Goal: Task Accomplishment & Management: Complete application form

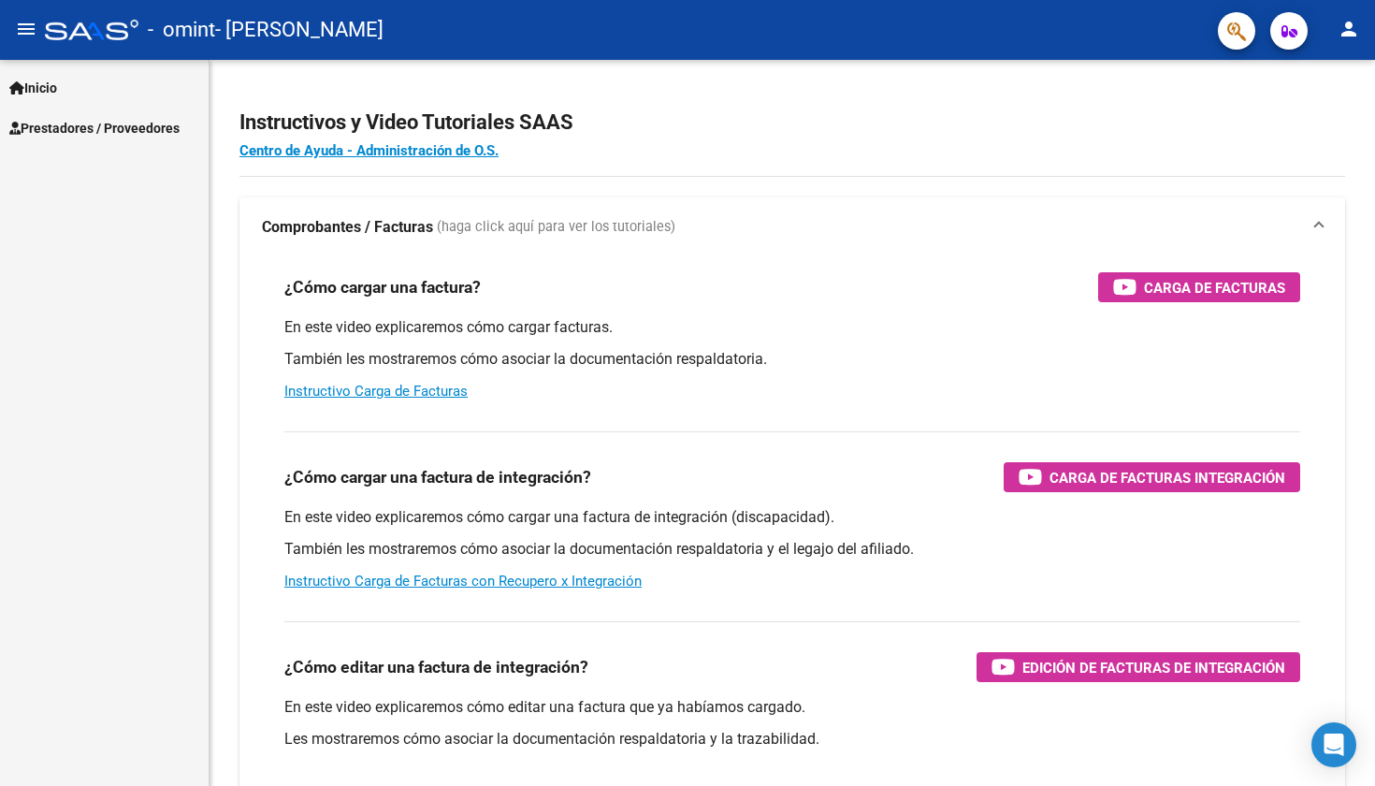
click at [79, 78] on link "Inicio" at bounding box center [104, 87] width 209 height 40
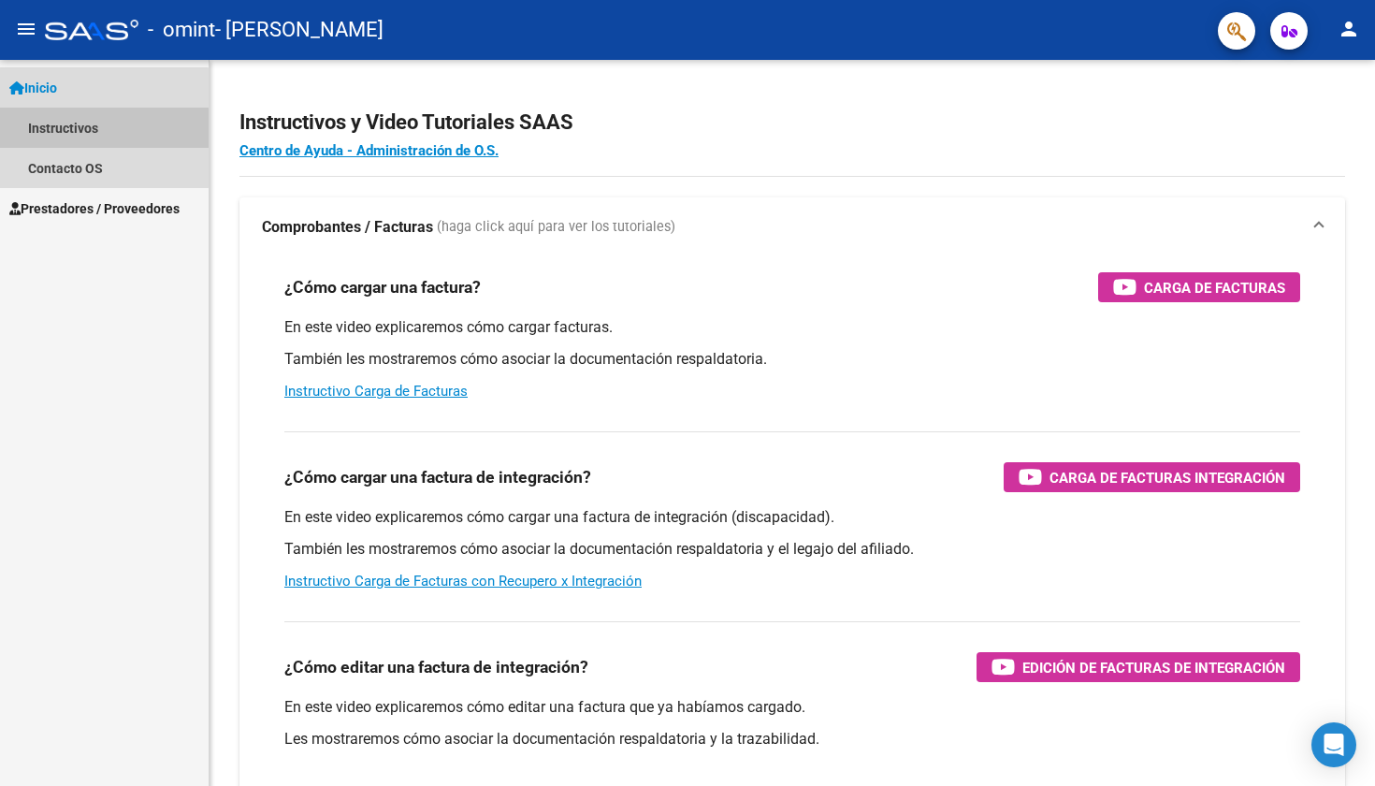
click at [96, 128] on link "Instructivos" at bounding box center [104, 128] width 209 height 40
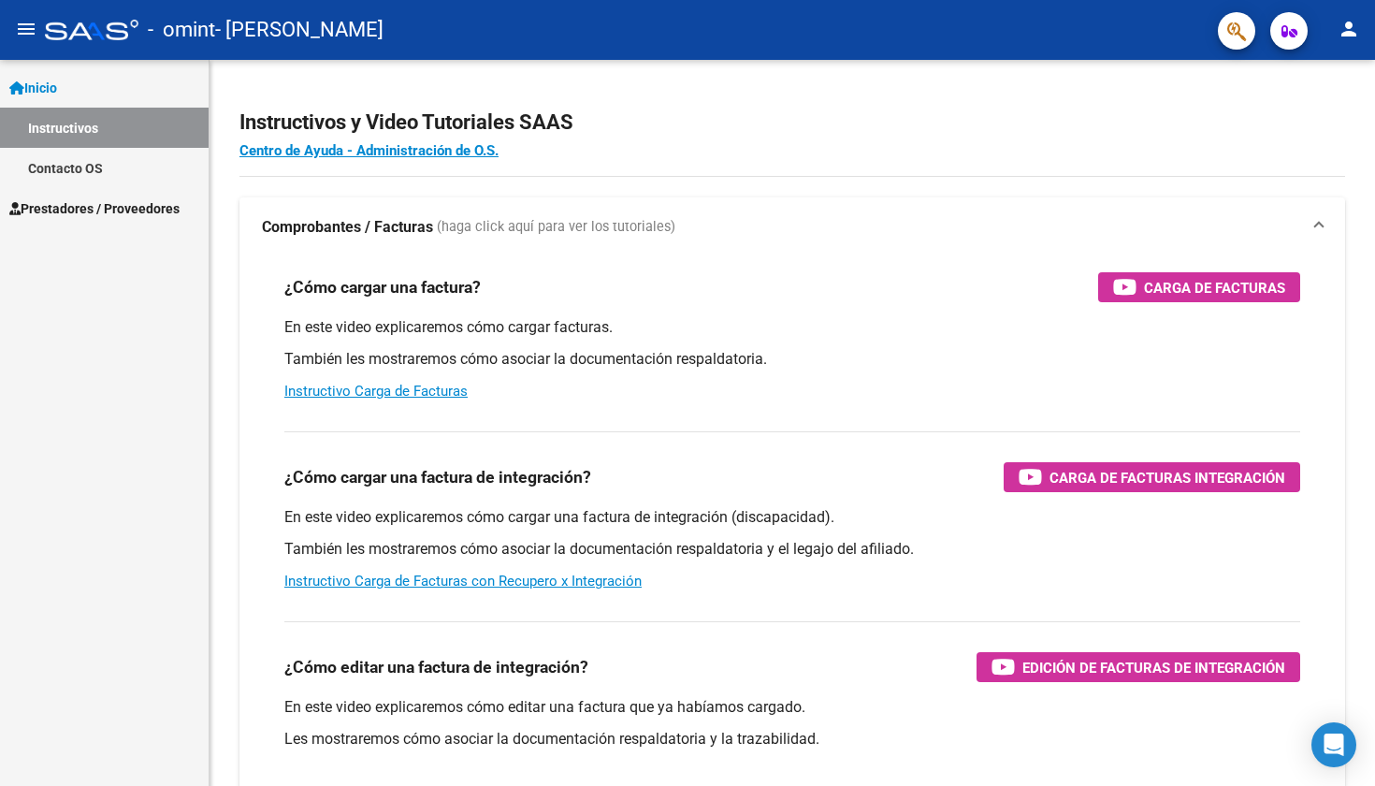
click at [86, 92] on link "Inicio" at bounding box center [104, 87] width 209 height 40
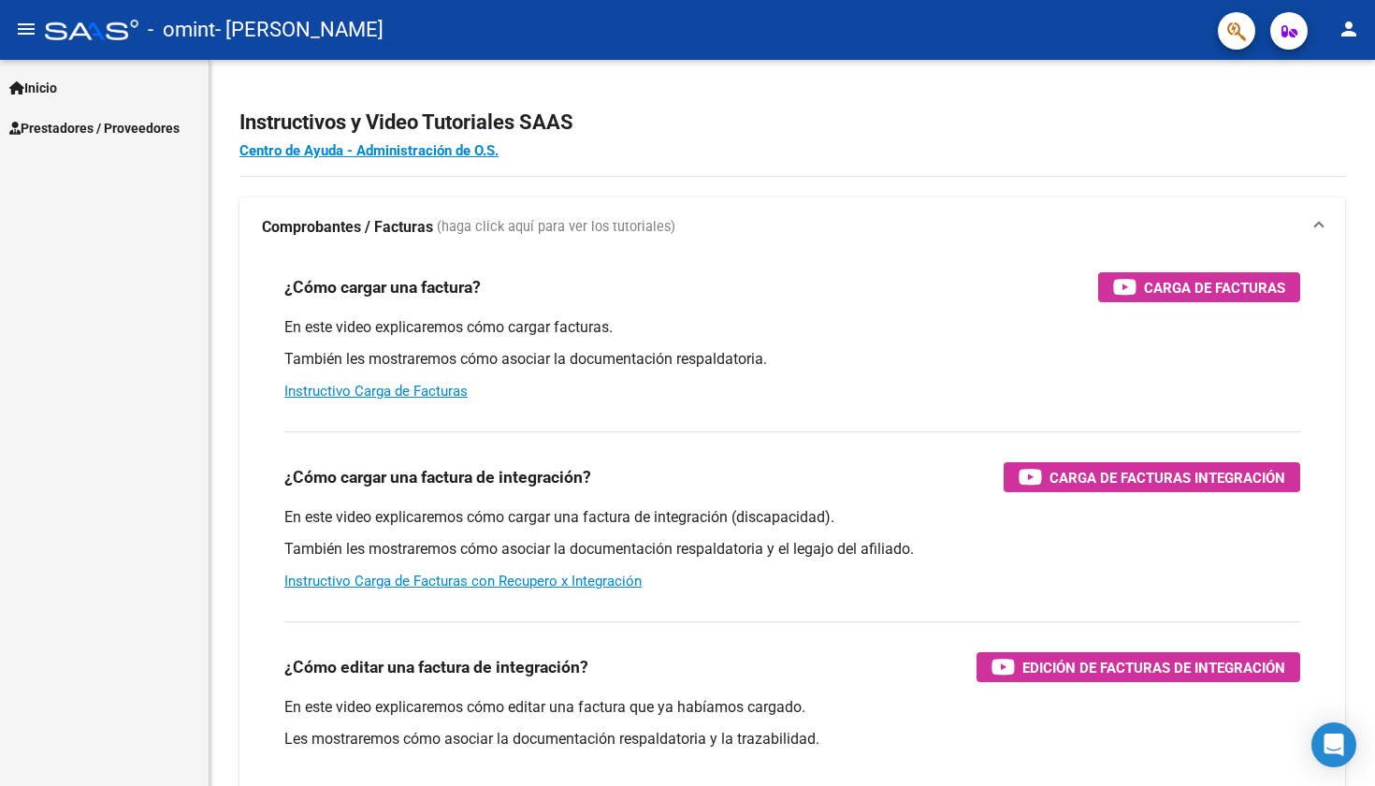
click at [88, 133] on span "Prestadores / Proveedores" at bounding box center [94, 128] width 170 height 21
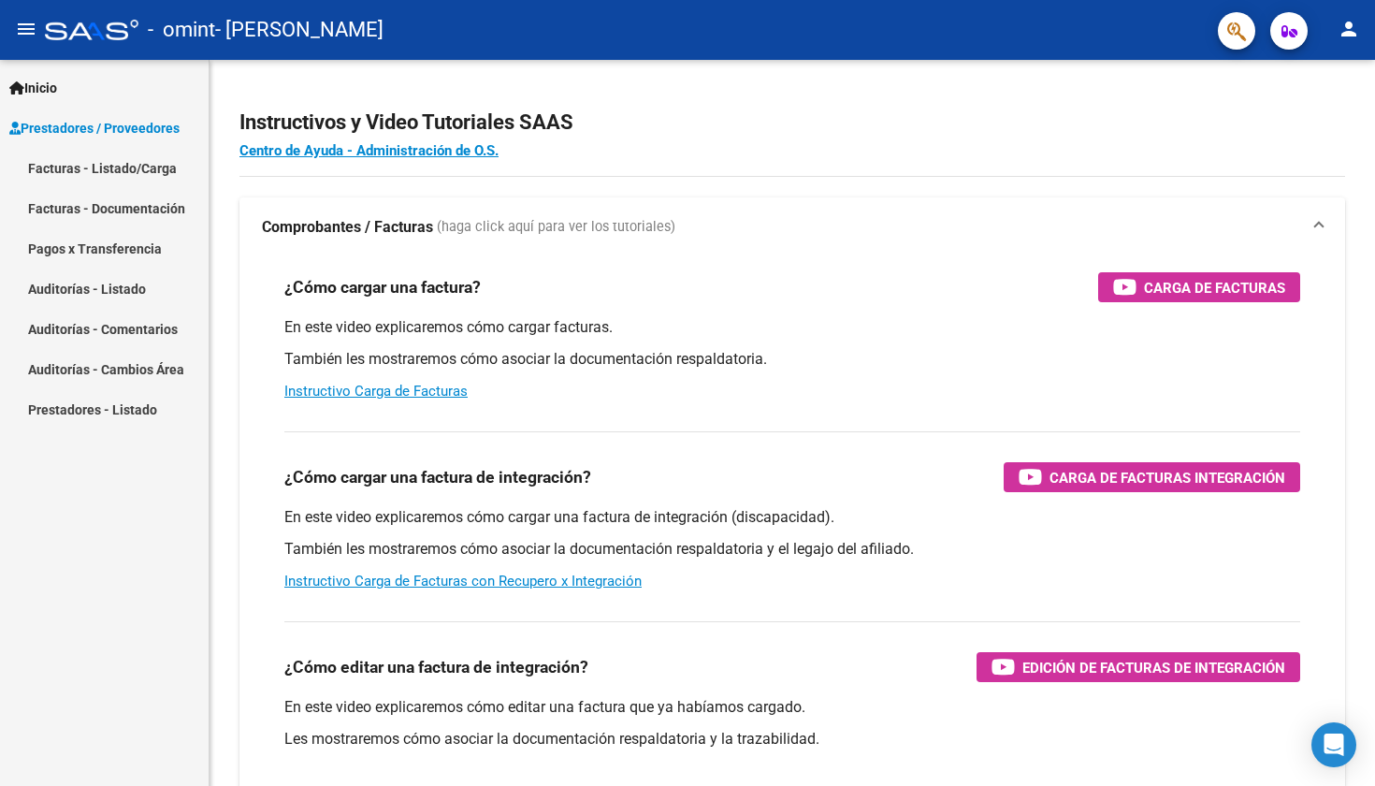
click at [155, 168] on link "Facturas - Listado/Carga" at bounding box center [104, 168] width 209 height 40
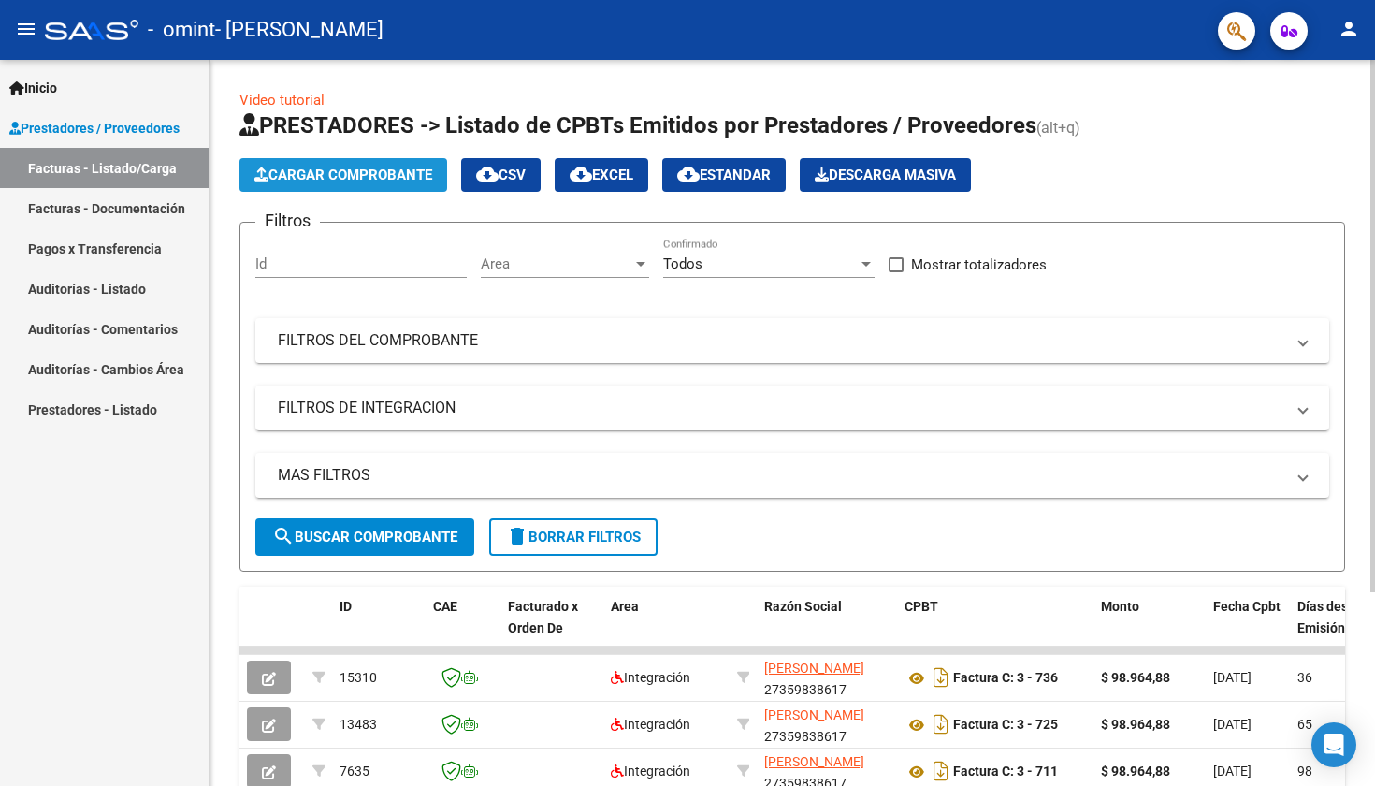
click at [385, 182] on span "Cargar Comprobante" at bounding box center [343, 174] width 178 height 17
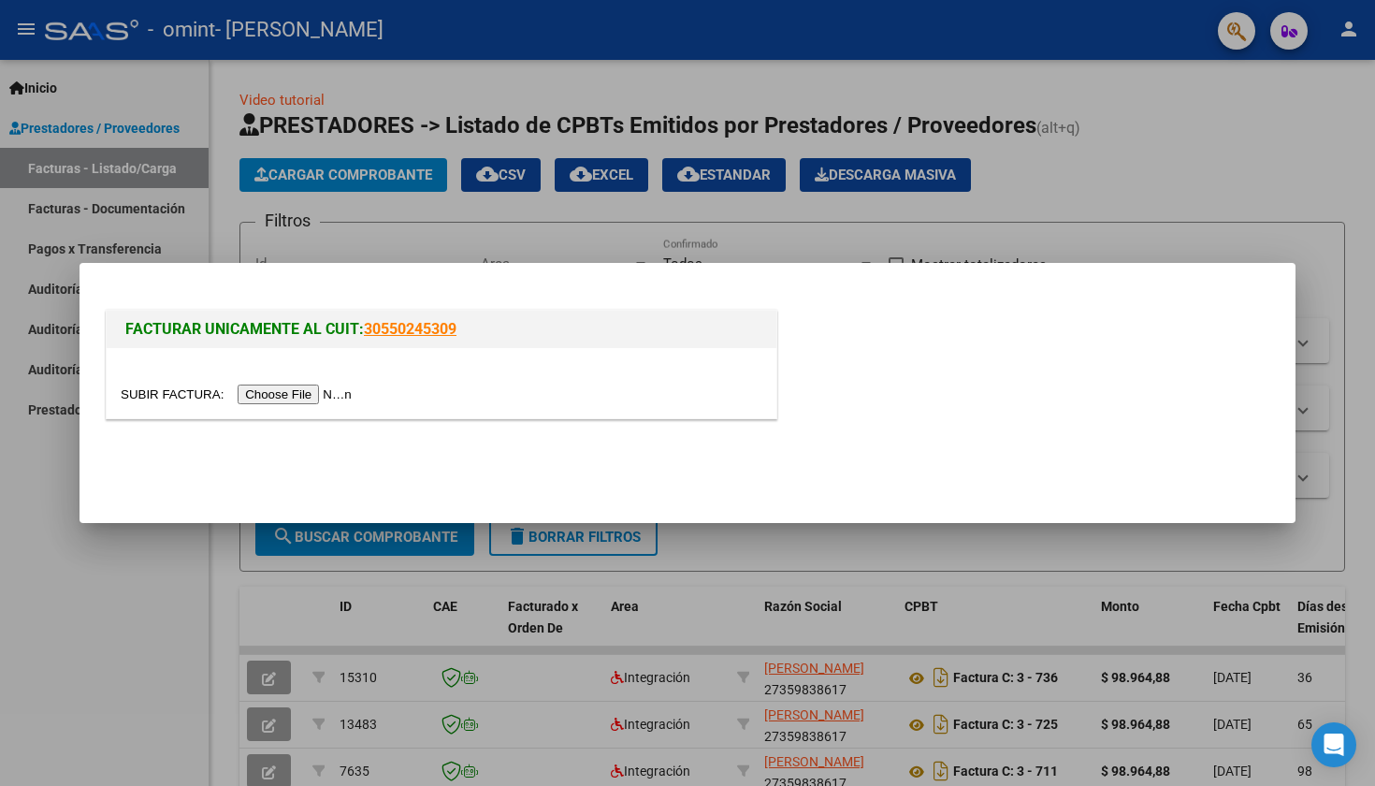
click at [292, 396] on input "file" at bounding box center [239, 394] width 237 height 20
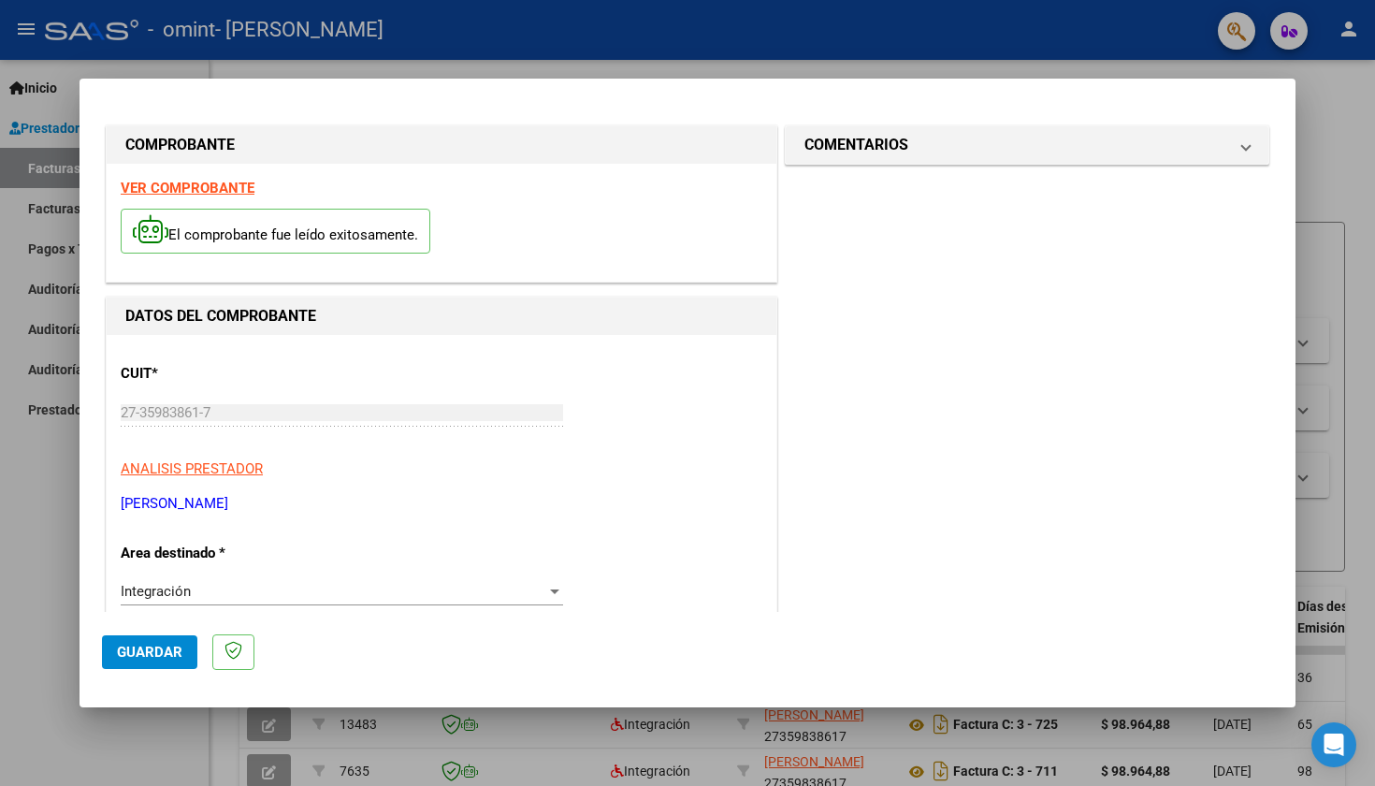
click at [28, 599] on div at bounding box center [687, 393] width 1375 height 786
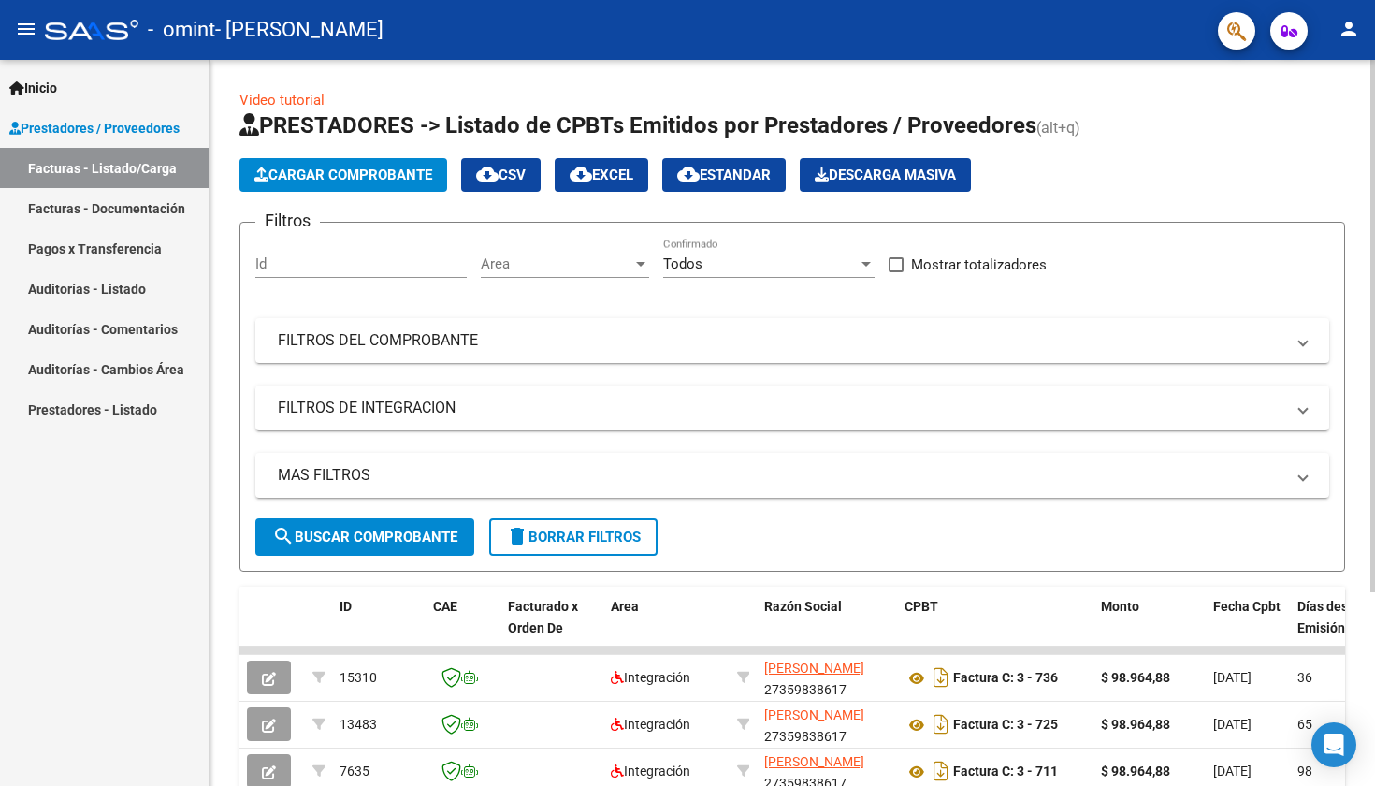
click at [394, 172] on span "Cargar Comprobante" at bounding box center [343, 174] width 178 height 17
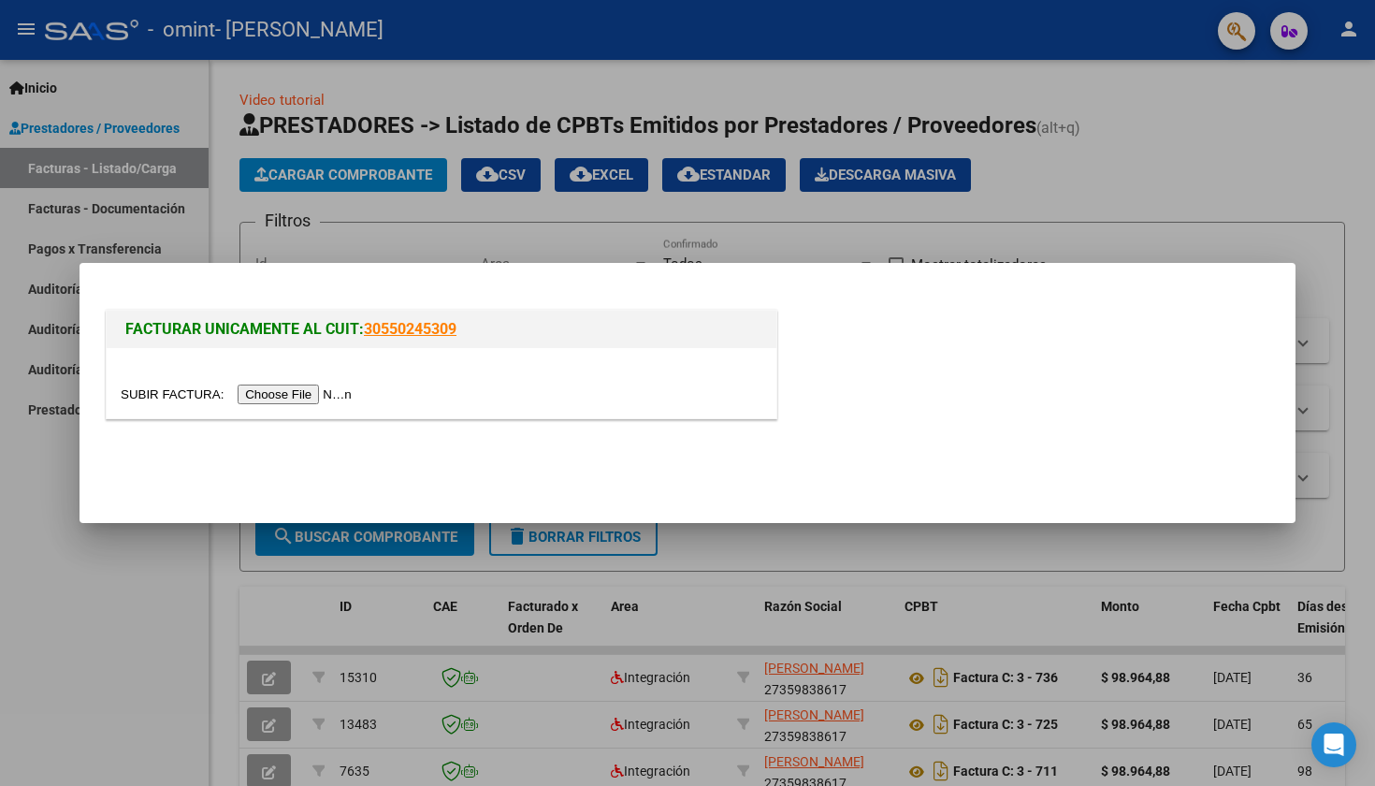
click at [243, 393] on input "file" at bounding box center [239, 394] width 237 height 20
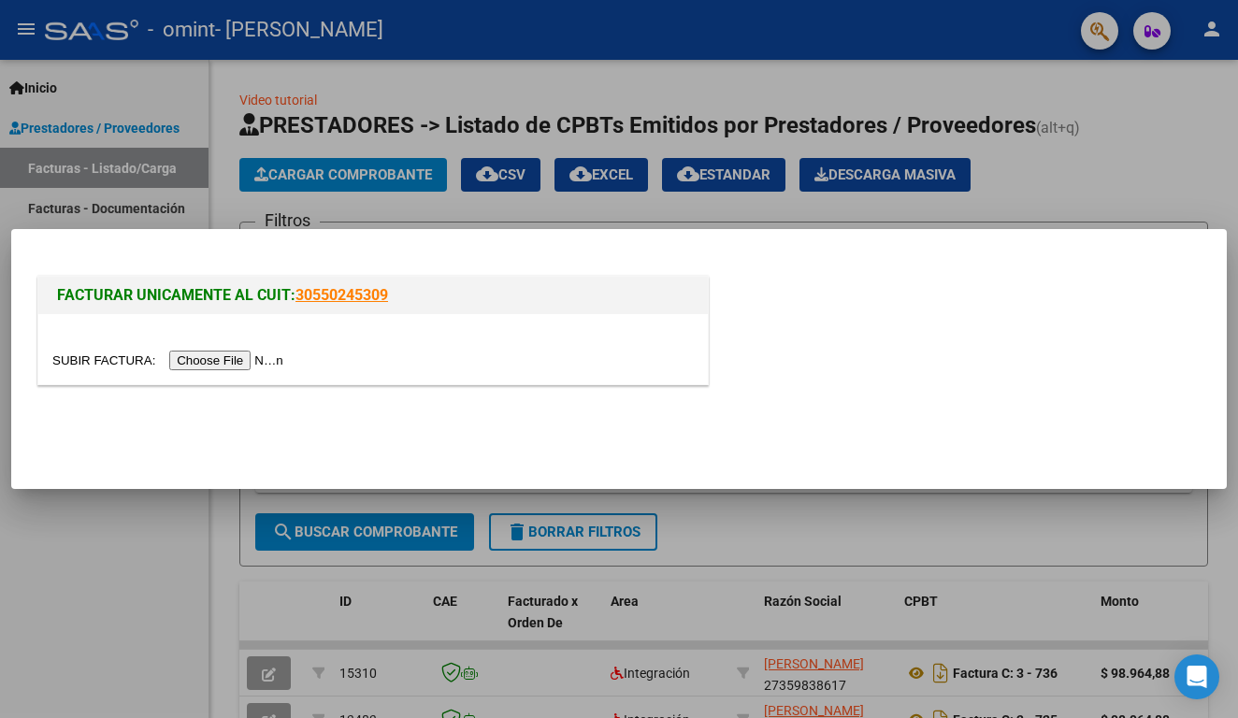
click at [200, 363] on input "file" at bounding box center [170, 361] width 237 height 20
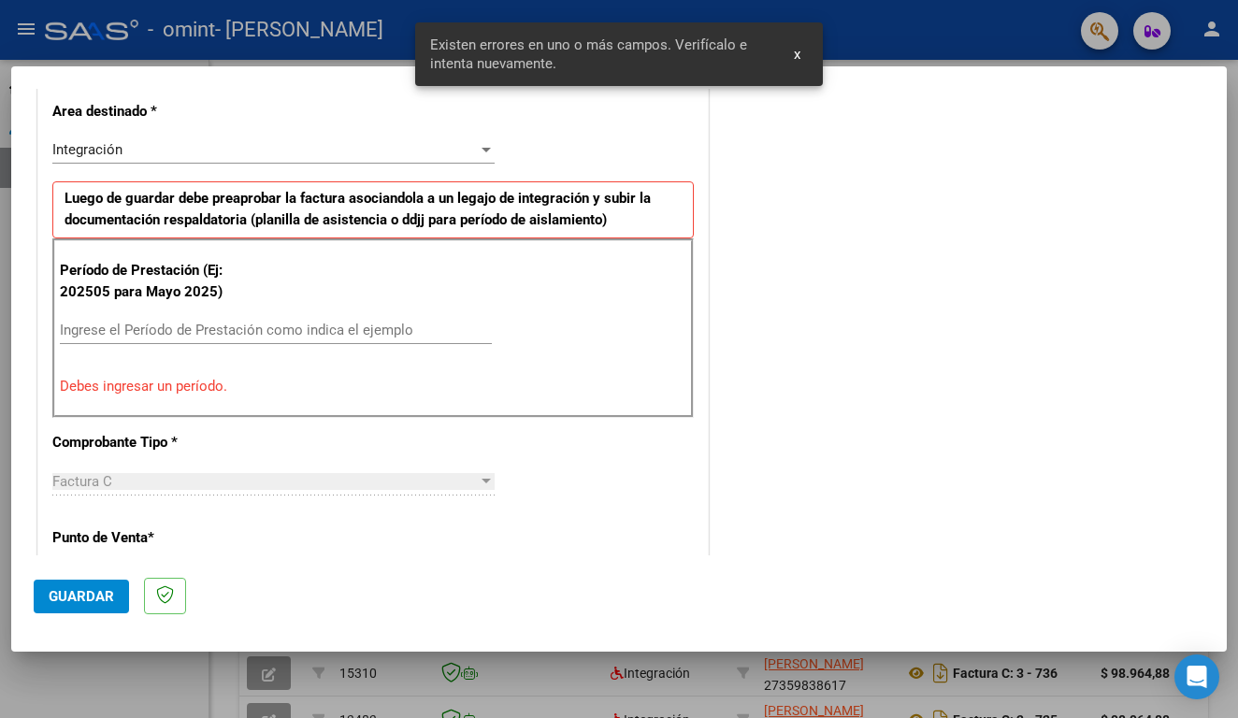
scroll to position [431, 0]
click at [216, 320] on input "Ingrese el Período de Prestación como indica el ejemplo" at bounding box center [276, 328] width 432 height 17
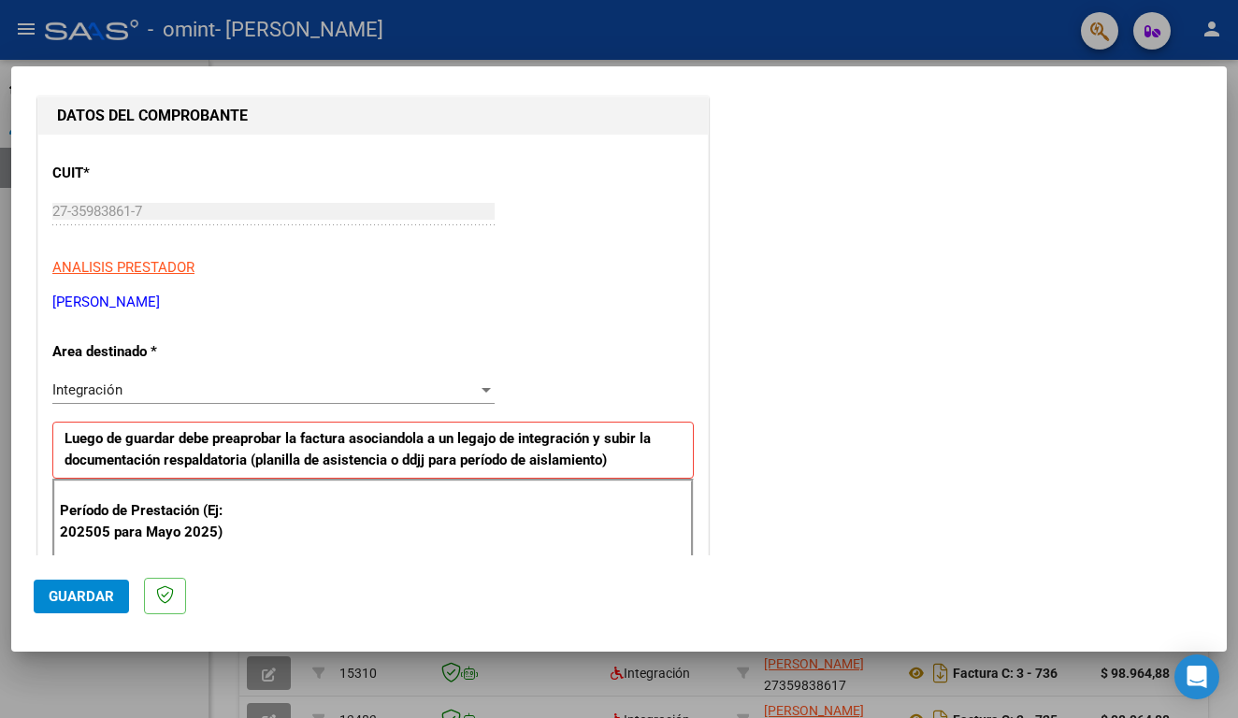
scroll to position [304, 0]
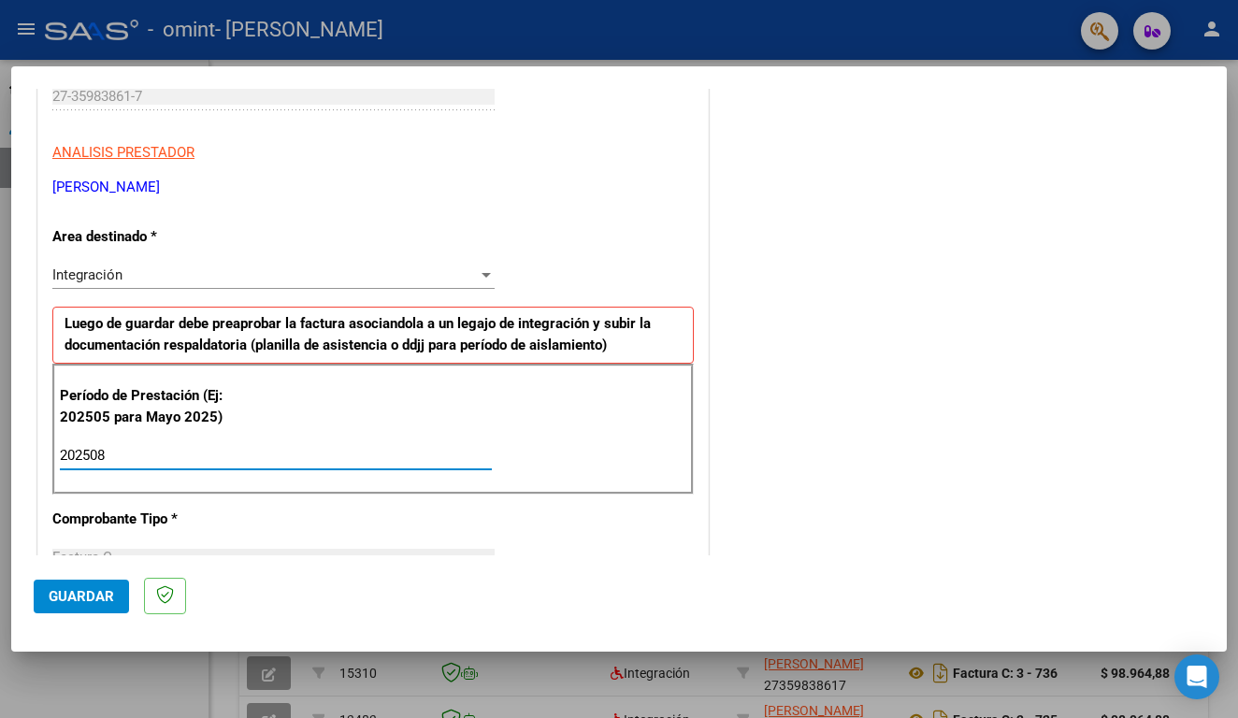
type input "202508"
click at [95, 595] on span "Guardar" at bounding box center [81, 596] width 65 height 17
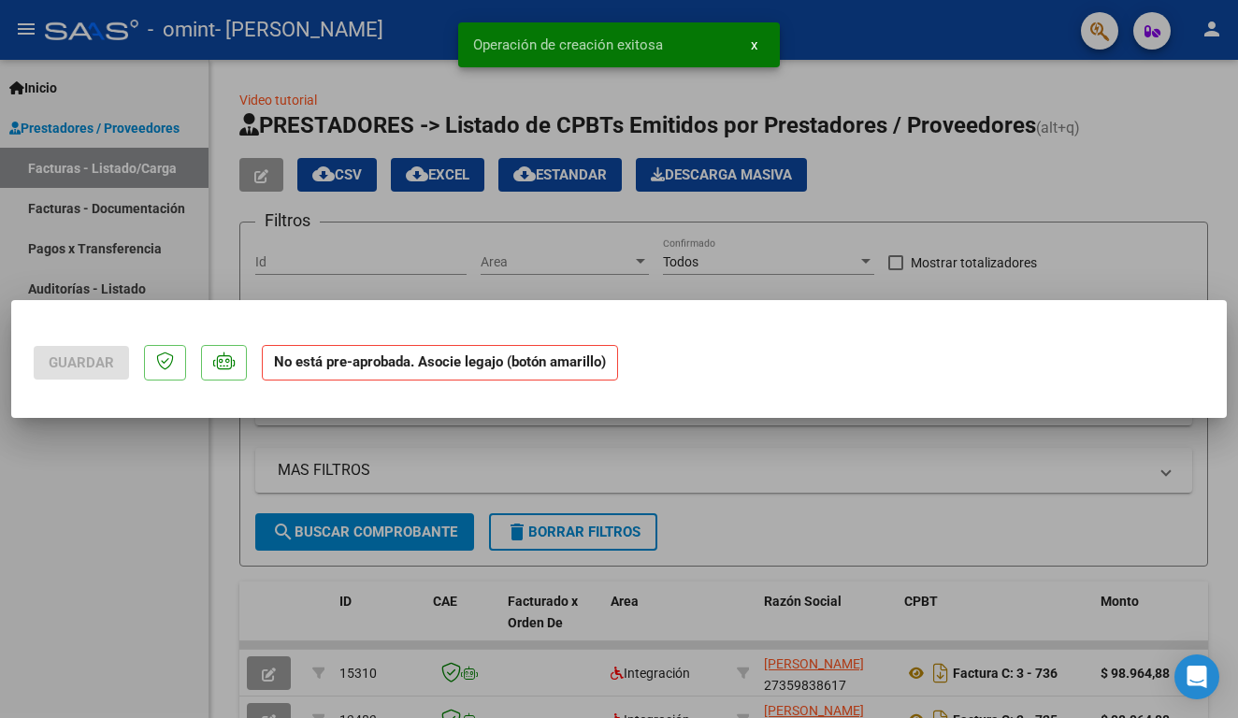
scroll to position [0, 0]
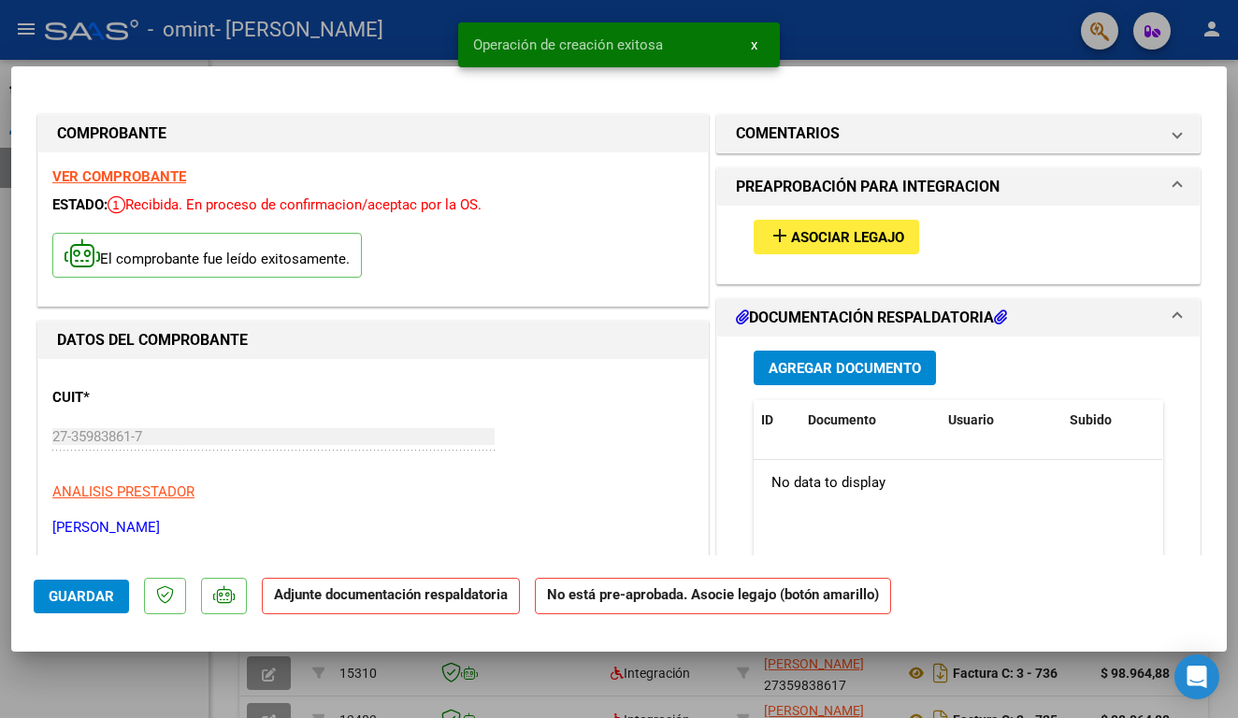
click at [831, 242] on span "Asociar Legajo" at bounding box center [847, 237] width 113 height 17
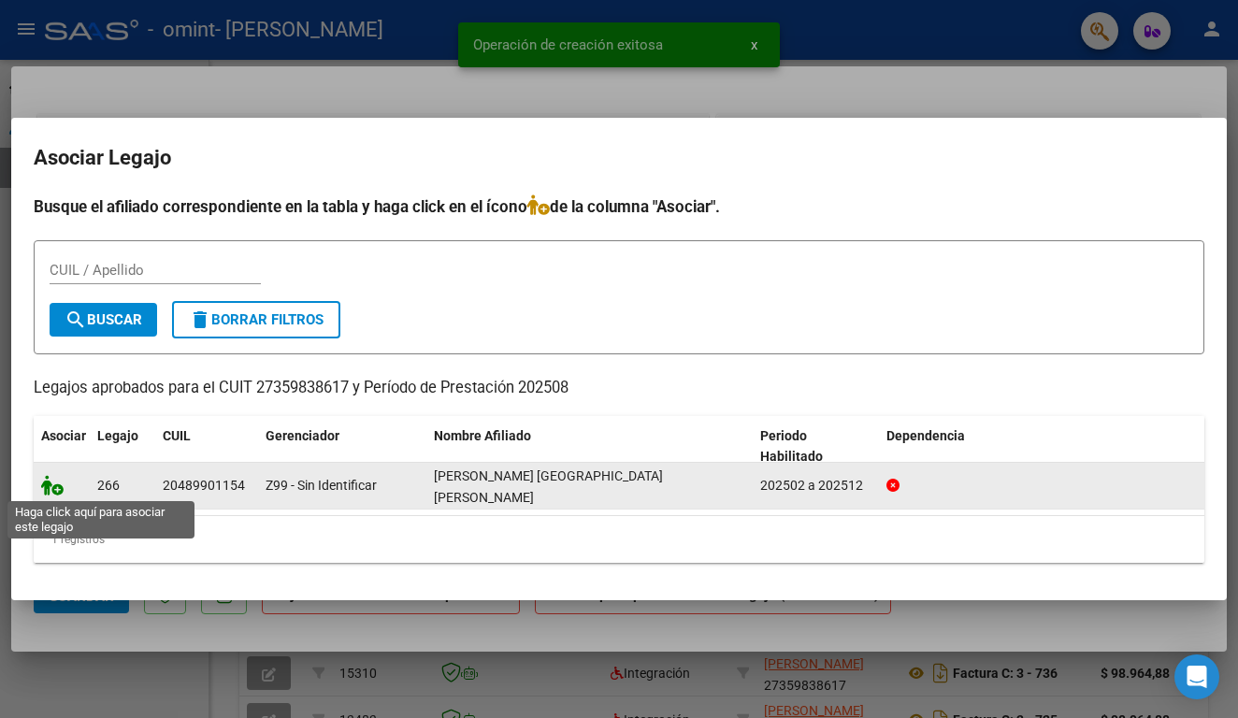
click at [59, 489] on icon at bounding box center [52, 485] width 22 height 21
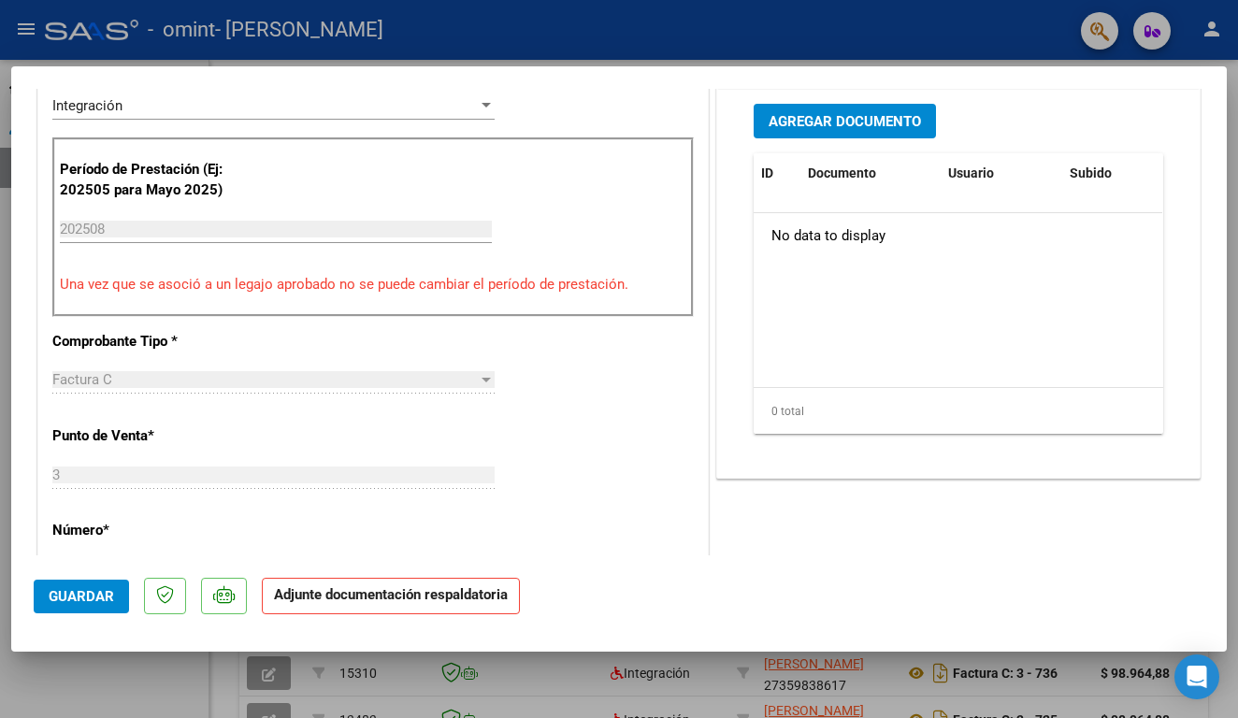
scroll to position [489, 0]
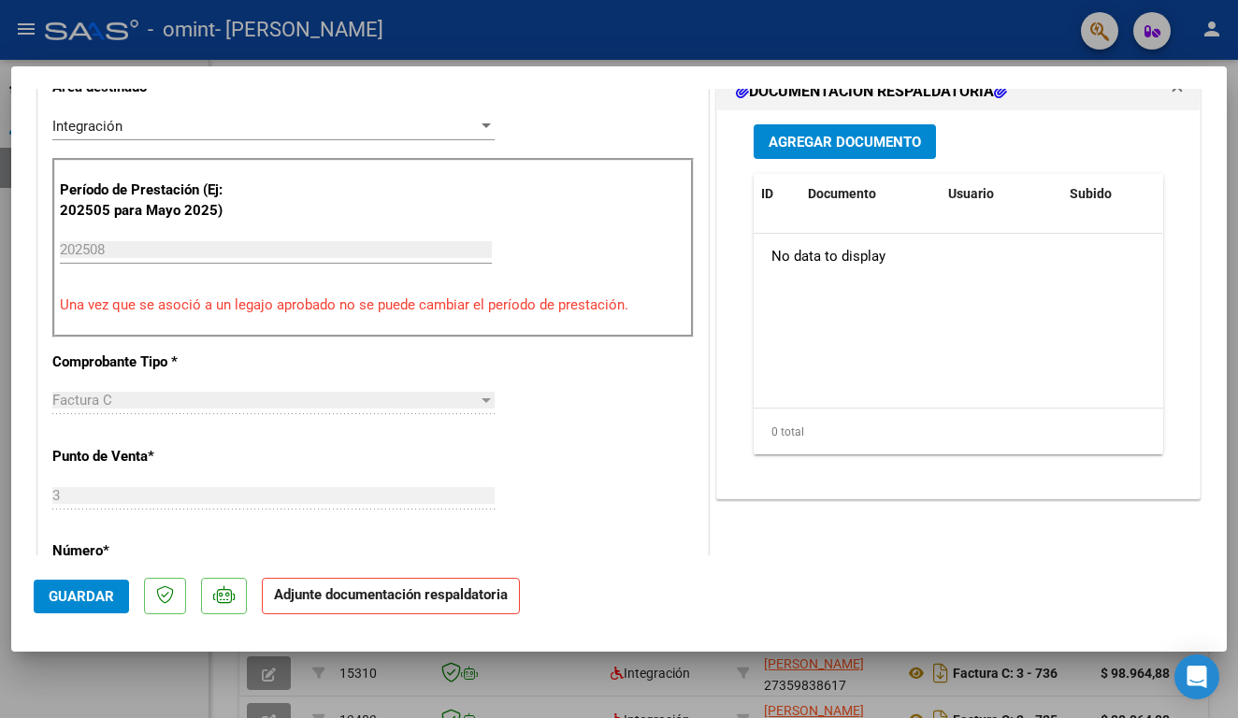
click at [830, 140] on span "Agregar Documento" at bounding box center [845, 142] width 152 height 17
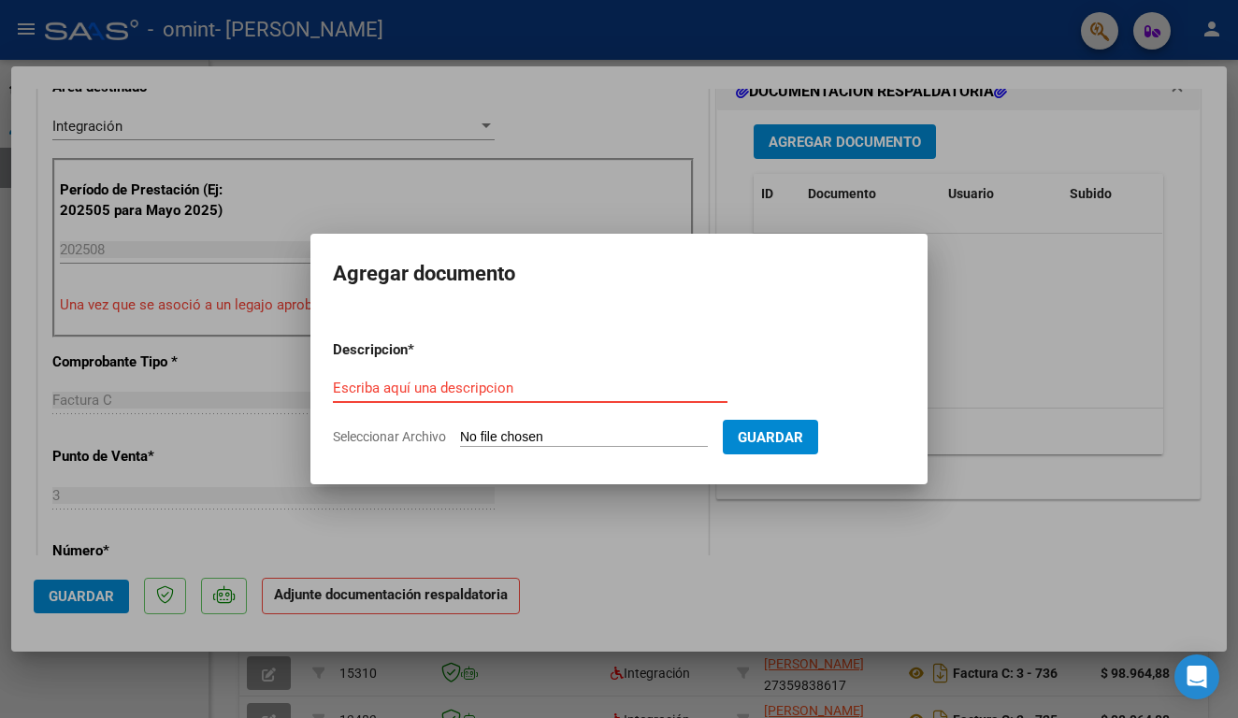
click at [490, 437] on input "Seleccionar Archivo" at bounding box center [584, 438] width 248 height 18
type input "C:\fakepath\ [PERSON_NAME]-pdf.pdf"
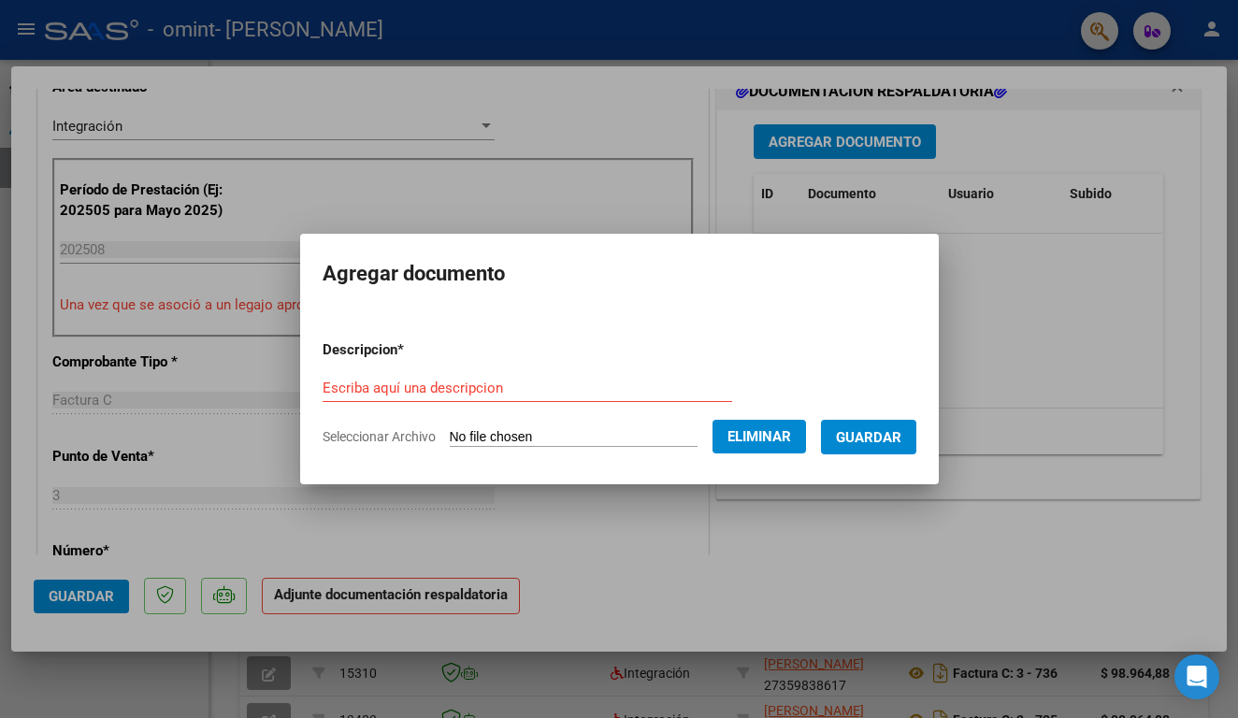
click at [569, 385] on input "Escriba aquí una descripcion" at bounding box center [528, 388] width 410 height 17
type input "Asistencia"
click at [878, 430] on span "Guardar" at bounding box center [868, 437] width 65 height 17
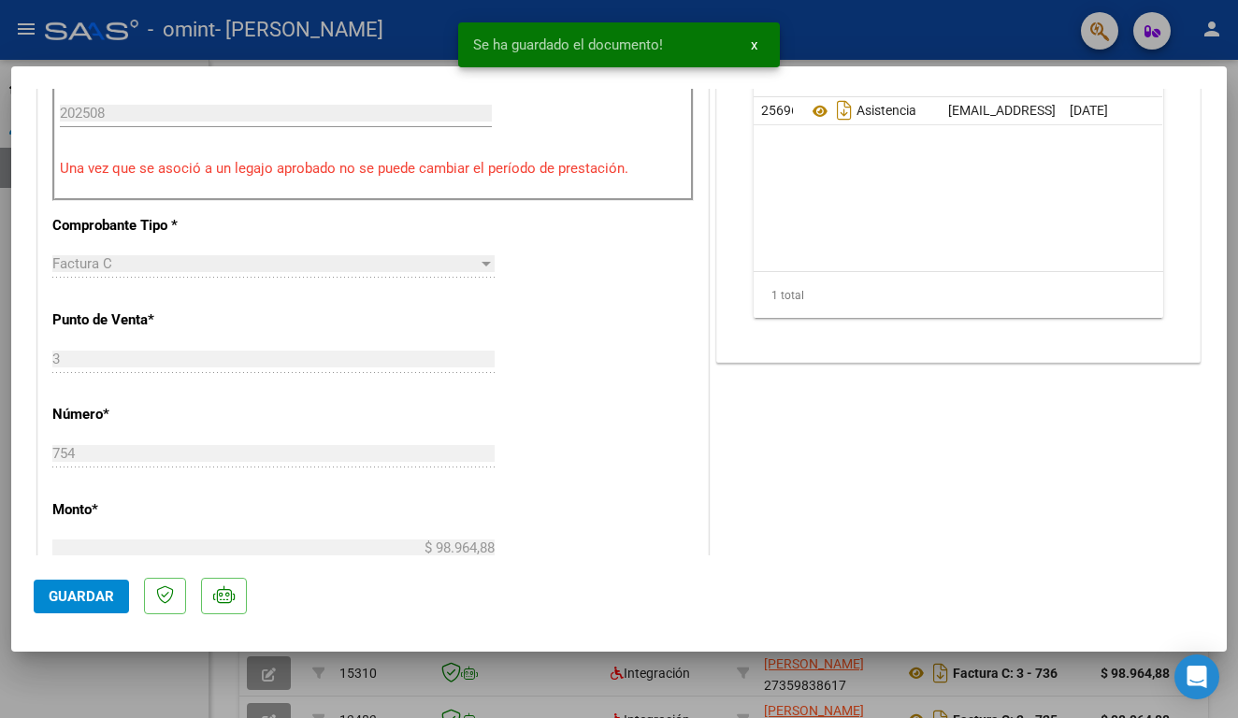
scroll to position [741, 0]
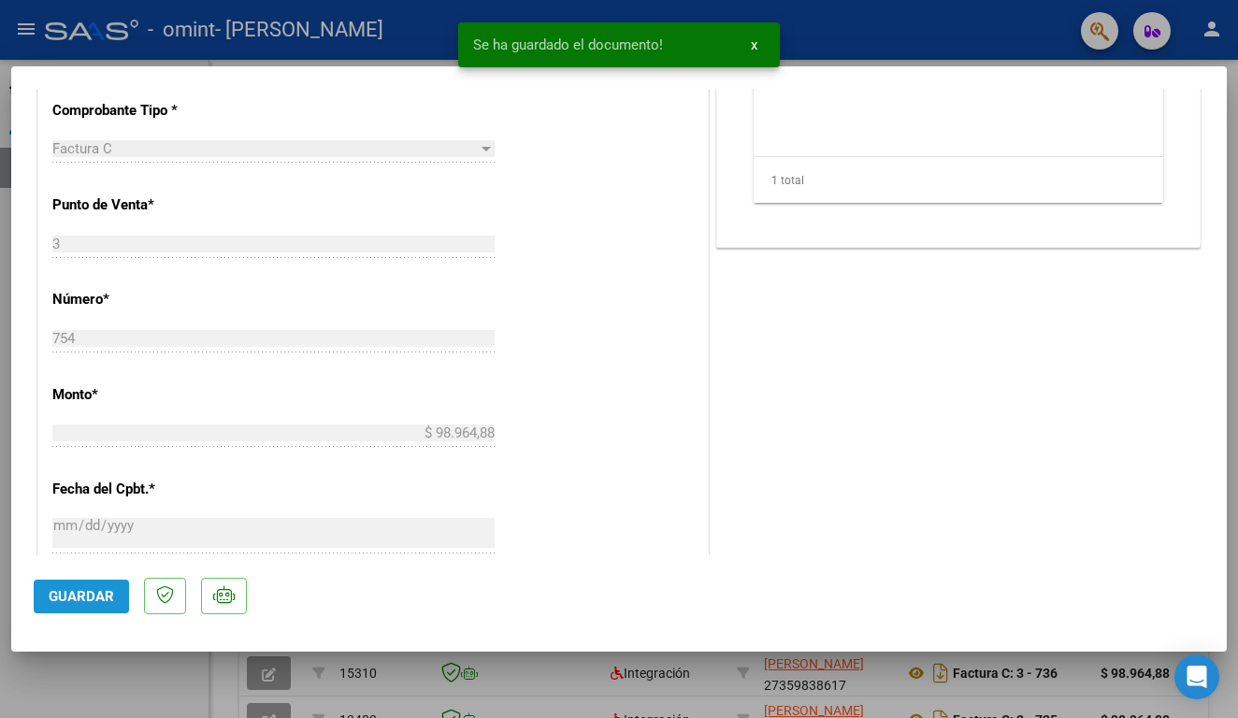
click at [70, 600] on span "Guardar" at bounding box center [81, 596] width 65 height 17
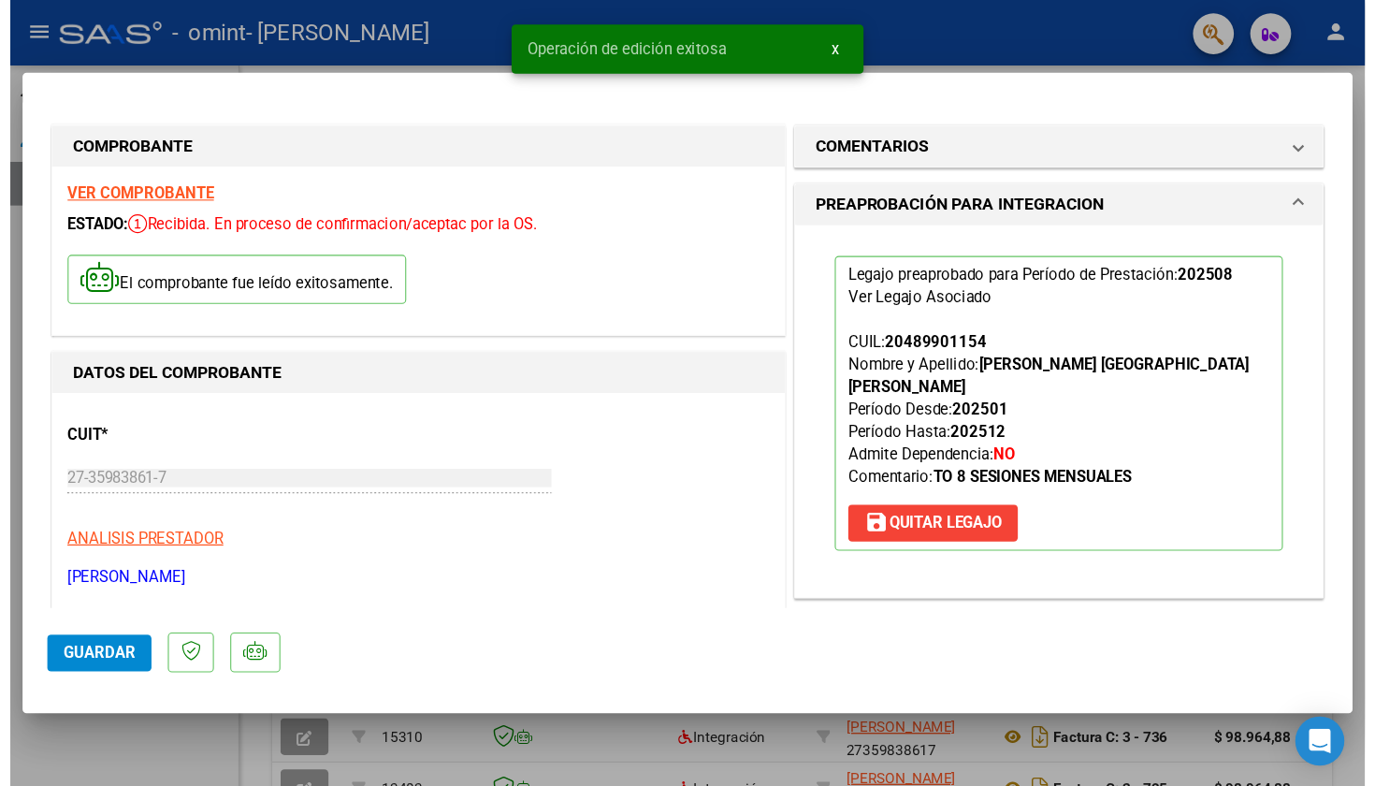
scroll to position [0, 0]
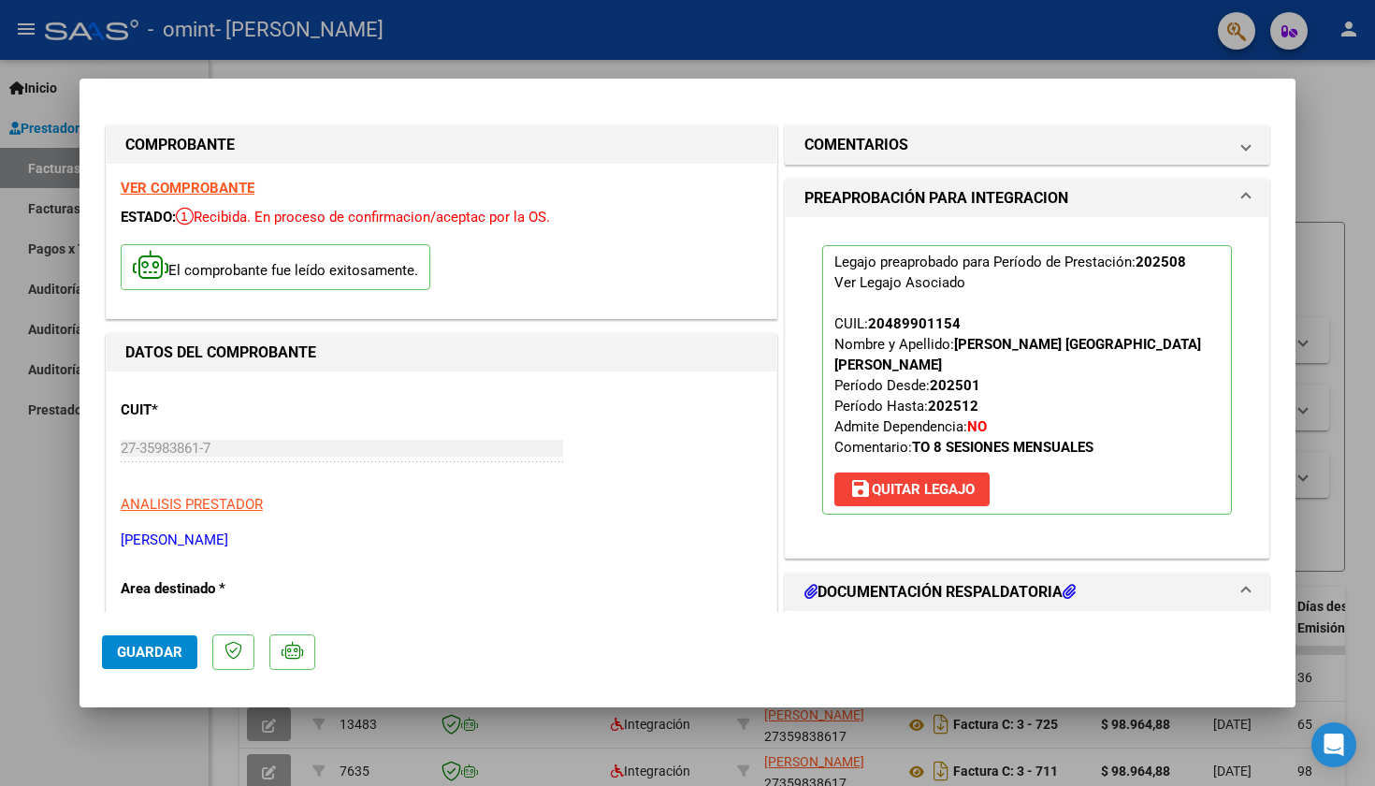
click at [151, 652] on span "Guardar" at bounding box center [149, 651] width 65 height 17
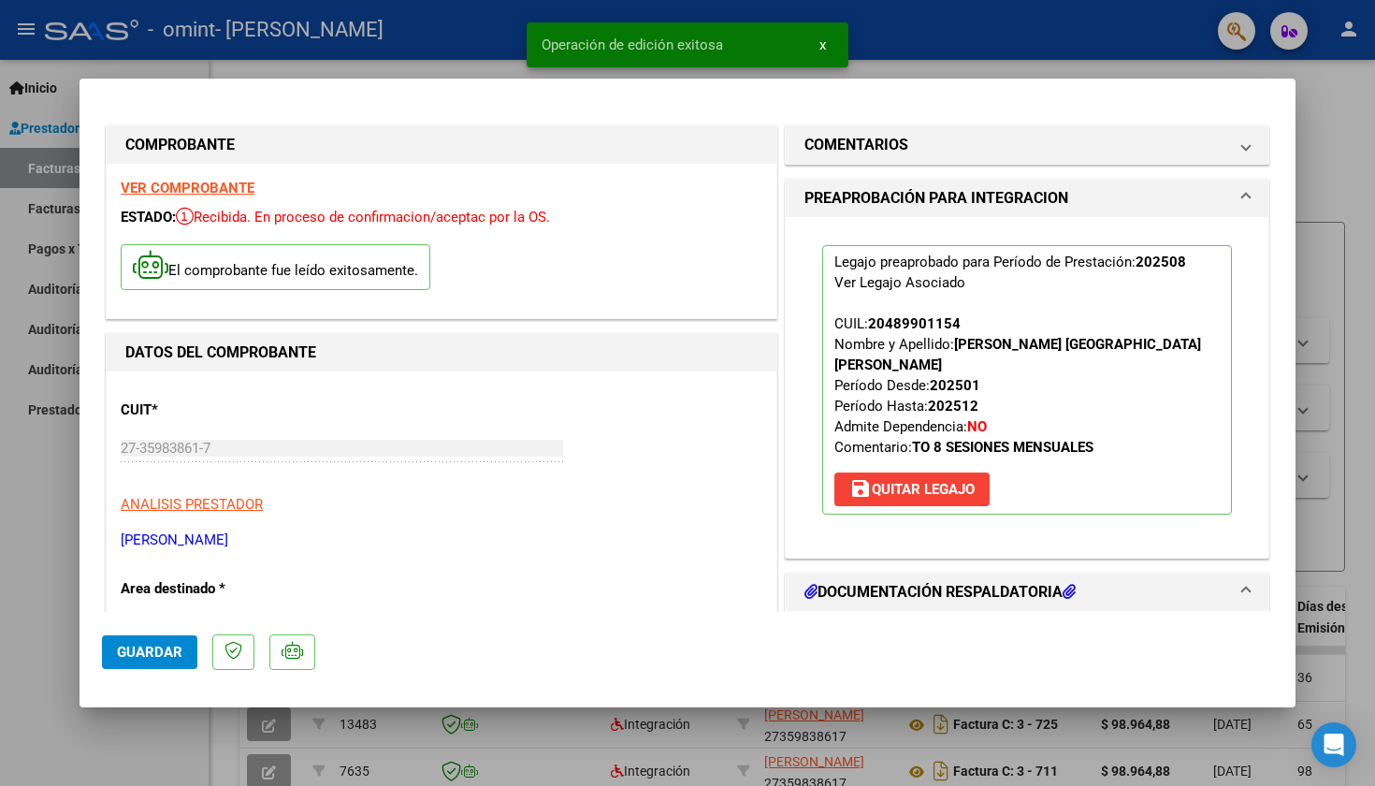
click at [1317, 146] on div at bounding box center [687, 393] width 1375 height 786
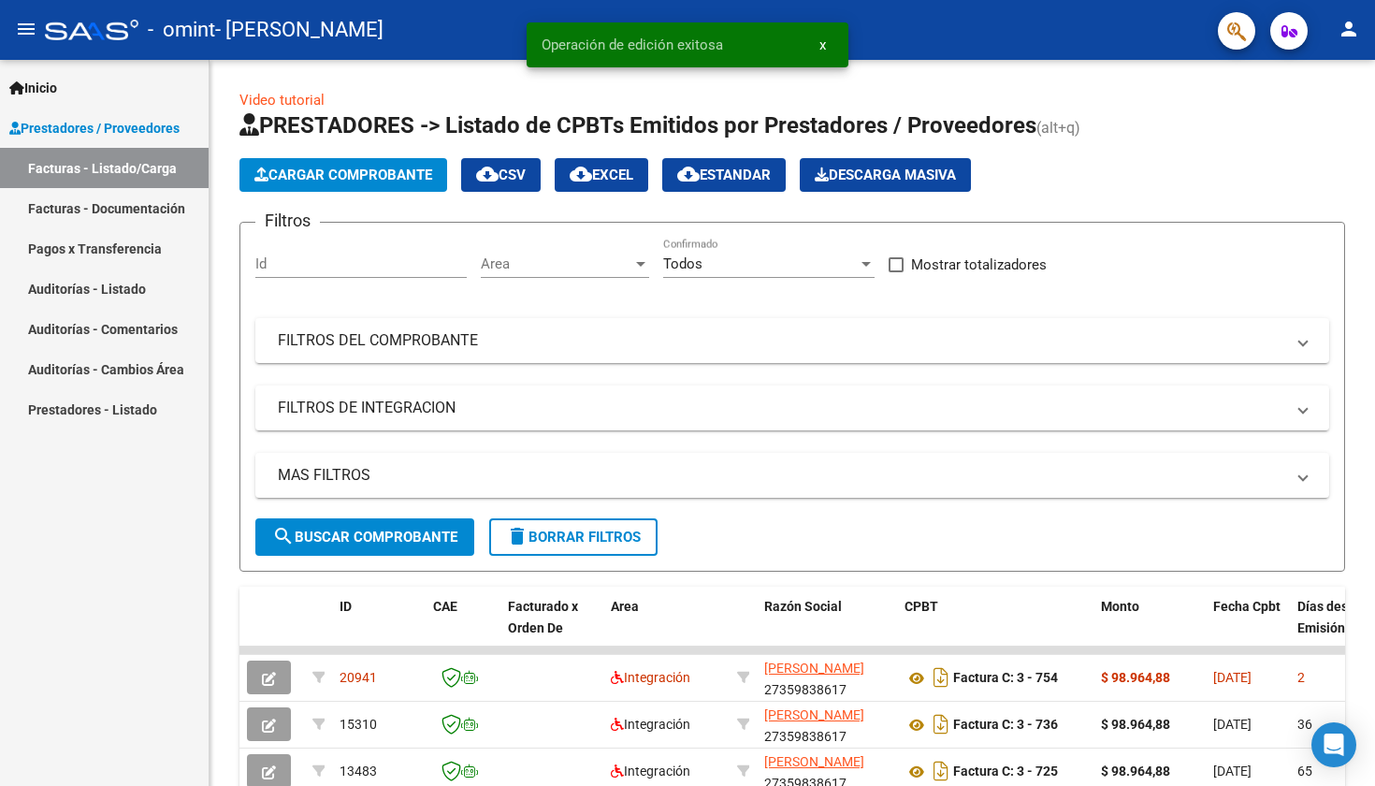
click at [56, 90] on span "Inicio" at bounding box center [33, 88] width 48 height 21
